Goal: Check status: Check status

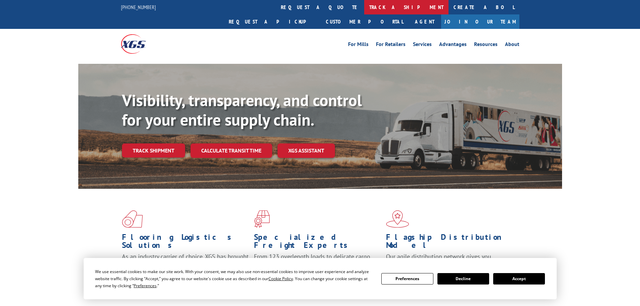
click at [364, 8] on link "track a shipment" at bounding box center [406, 7] width 84 height 14
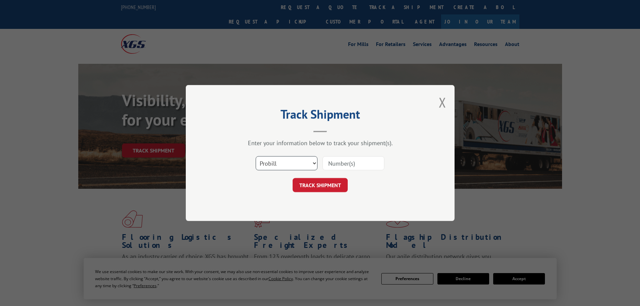
drag, startPoint x: 279, startPoint y: 160, endPoint x: 279, endPoint y: 167, distance: 7.4
click at [279, 160] on select "Select category... Probill BOL PO" at bounding box center [287, 163] width 62 height 14
select select "bol"
click at [256, 156] on select "Select category... Probill BOL PO" at bounding box center [287, 163] width 62 height 14
click at [352, 161] on input at bounding box center [354, 163] width 62 height 14
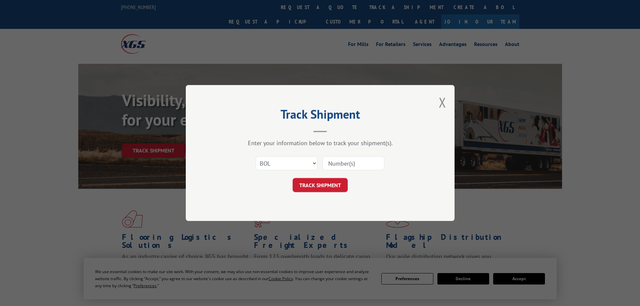
paste input "6634585"
type input "6634585"
click at [334, 181] on button "TRACK SHIPMENT" at bounding box center [320, 185] width 55 height 14
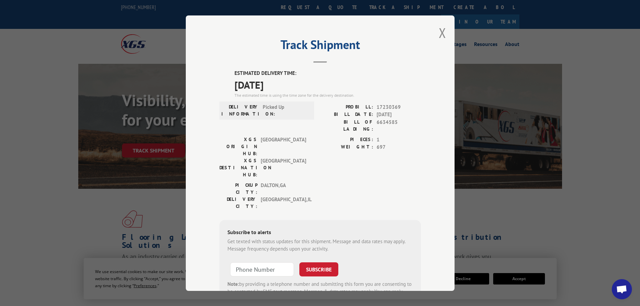
drag, startPoint x: 232, startPoint y: 71, endPoint x: 286, endPoint y: 86, distance: 55.8
click at [289, 86] on div "ESTIMATED DELIVERY TIME: [DATE] The estimated time is using the time zone for t…" at bounding box center [328, 84] width 187 height 29
copy div "ESTIMATED DELIVERY TIME: [DATE]"
drag, startPoint x: 440, startPoint y: 32, endPoint x: 454, endPoint y: 5, distance: 30.1
click at [441, 32] on button "Close modal" at bounding box center [442, 33] width 7 height 18
